Goal: Task Accomplishment & Management: Manage account settings

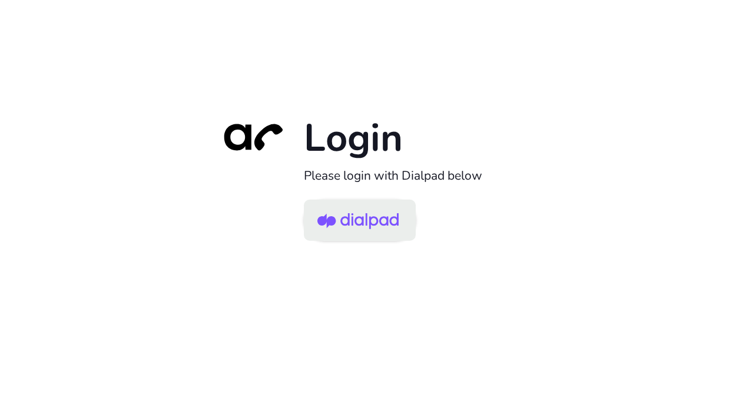
drag, startPoint x: 326, startPoint y: 242, endPoint x: 352, endPoint y: 215, distance: 37.0
click at [352, 215] on div "Login Please login with Dialpad below" at bounding box center [375, 198] width 330 height 169
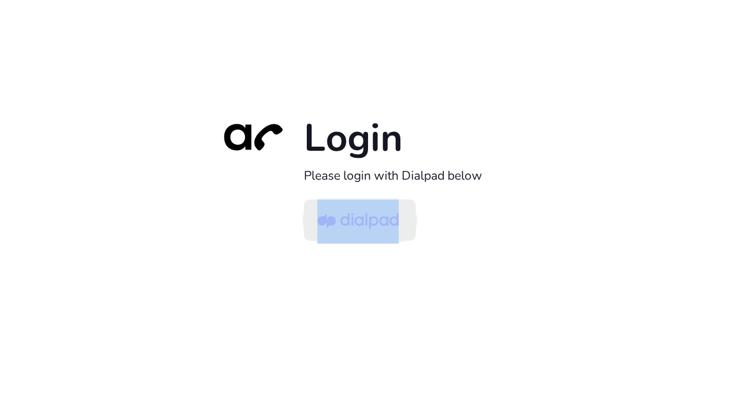
click at [352, 215] on img at bounding box center [357, 221] width 81 height 38
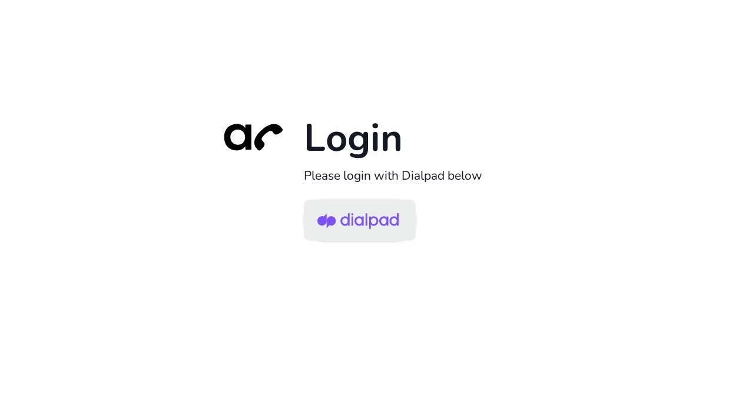
click at [380, 220] on img at bounding box center [357, 221] width 81 height 38
click at [384, 215] on img at bounding box center [357, 221] width 81 height 38
click at [383, 217] on img at bounding box center [357, 221] width 81 height 38
click at [353, 213] on img at bounding box center [357, 221] width 81 height 38
